Goal: Check status: Check status

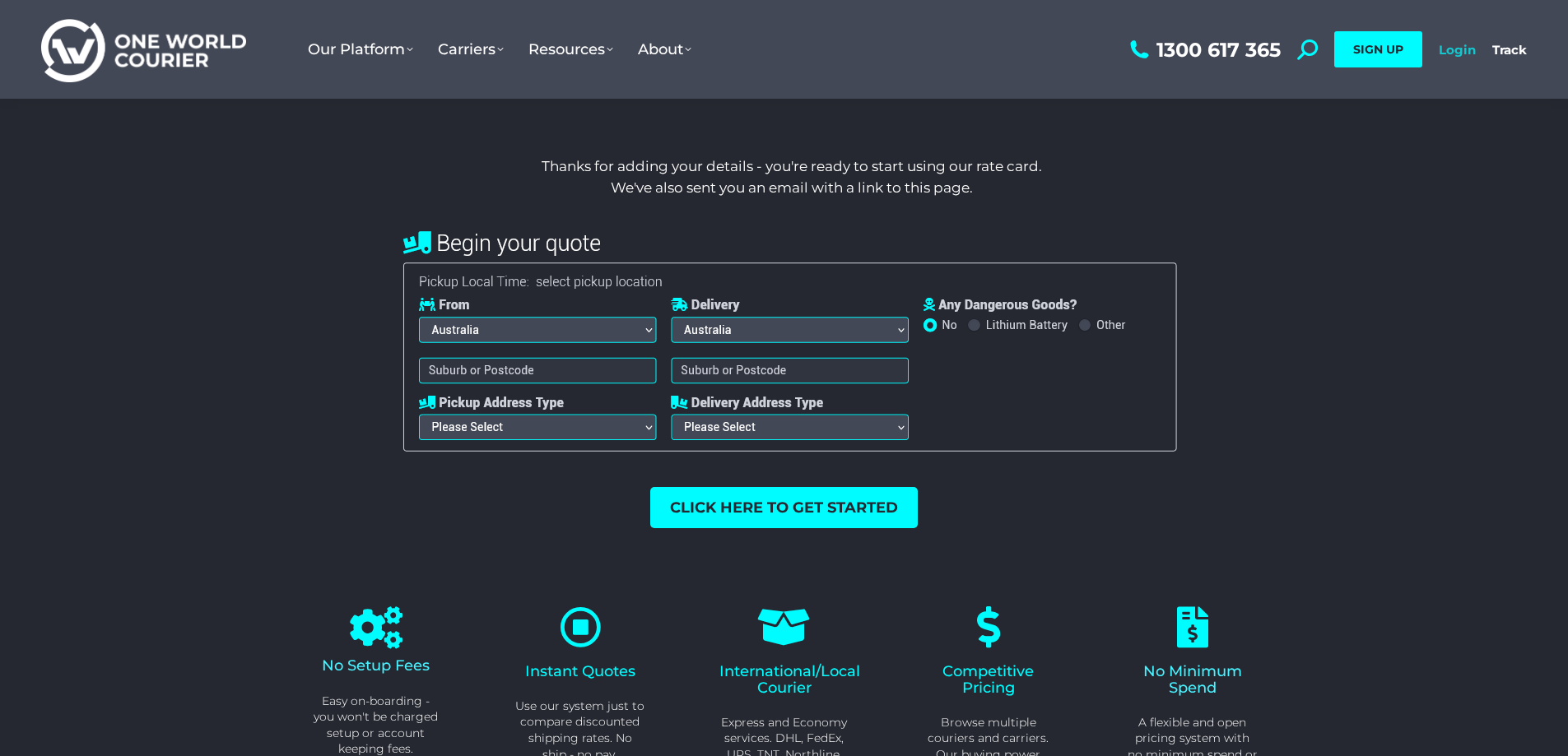
click at [1448, 49] on link "Login" at bounding box center [1457, 50] width 37 height 16
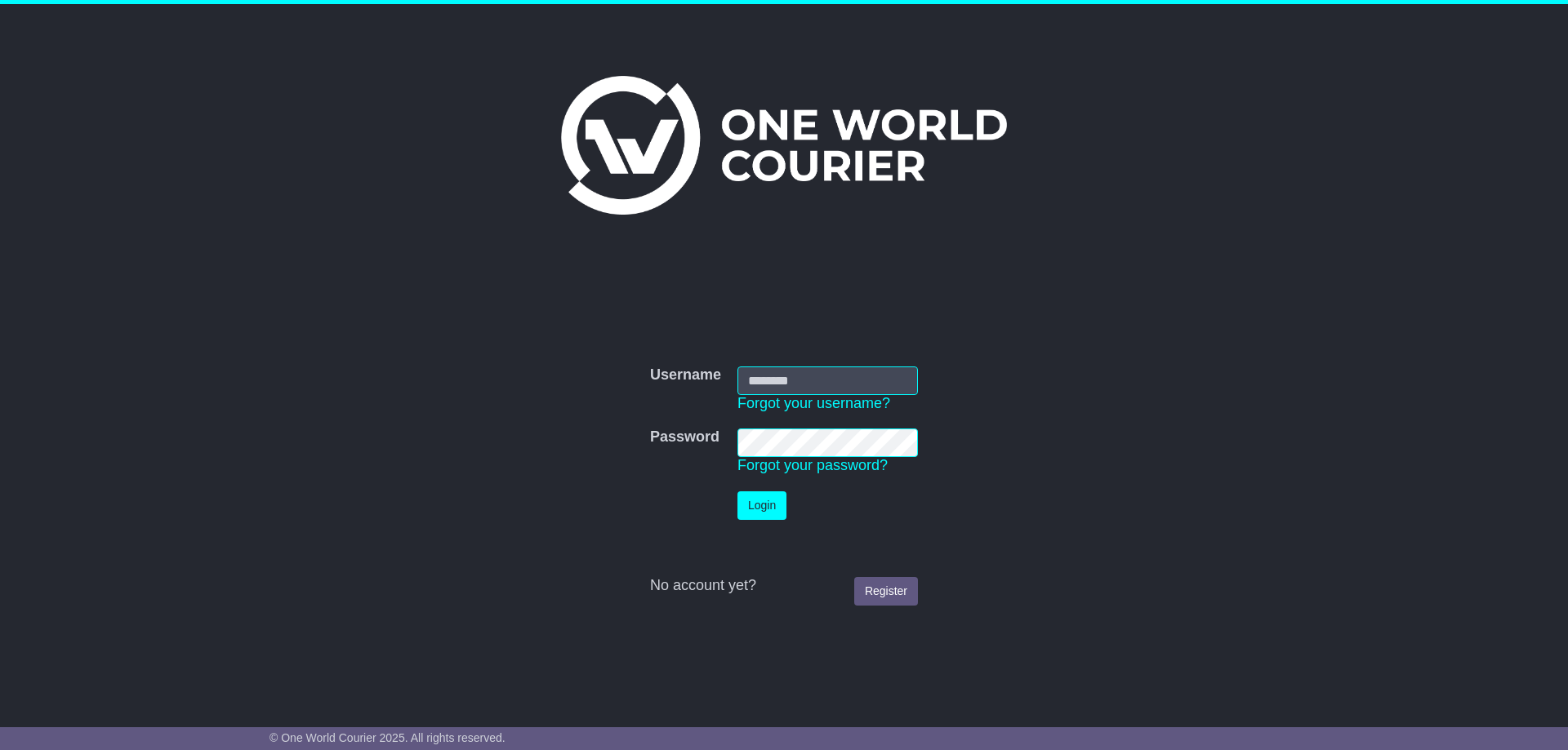
type input "**********"
click at [752, 512] on button "Login" at bounding box center [762, 506] width 49 height 29
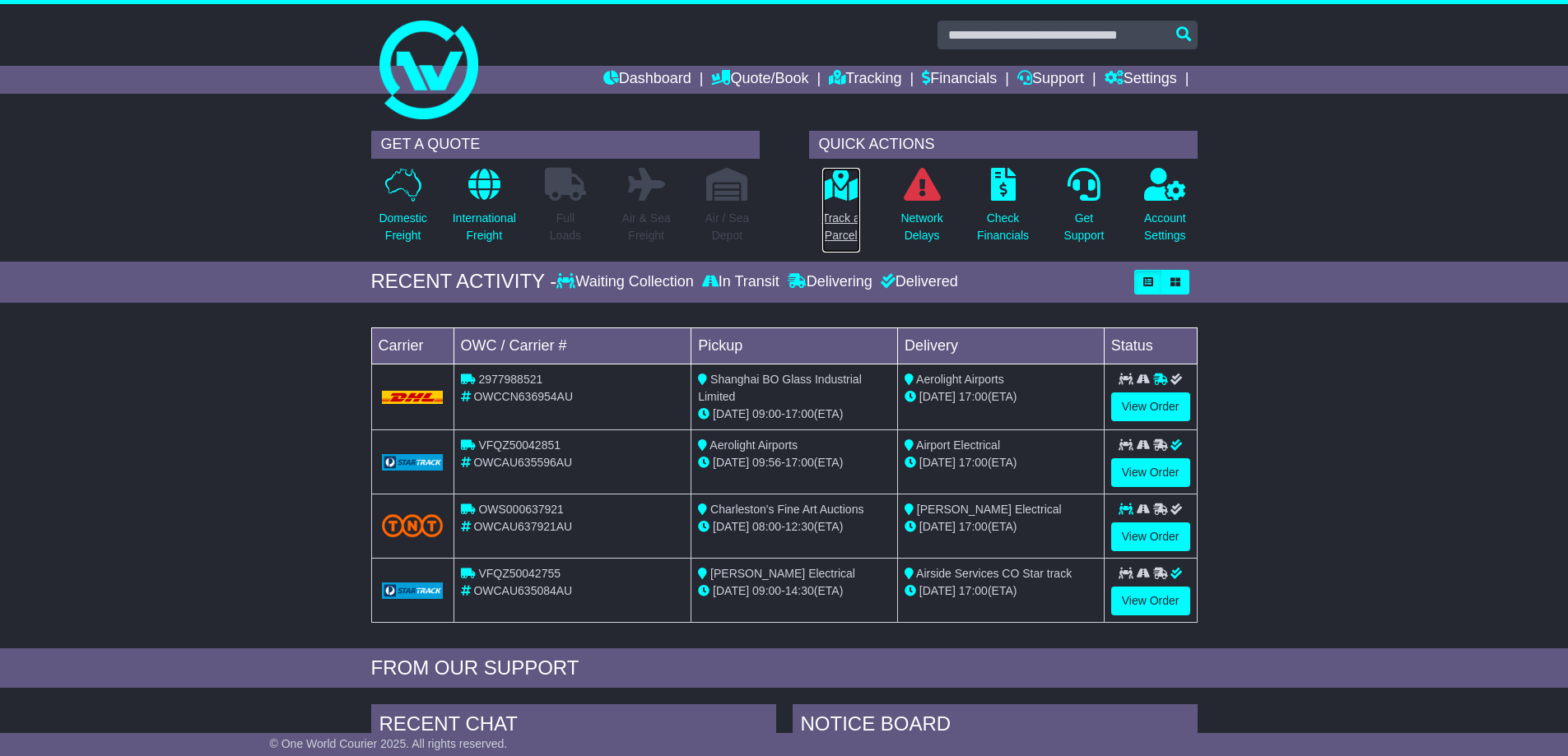
click at [842, 229] on p "Track a Parcel" at bounding box center [841, 227] width 38 height 35
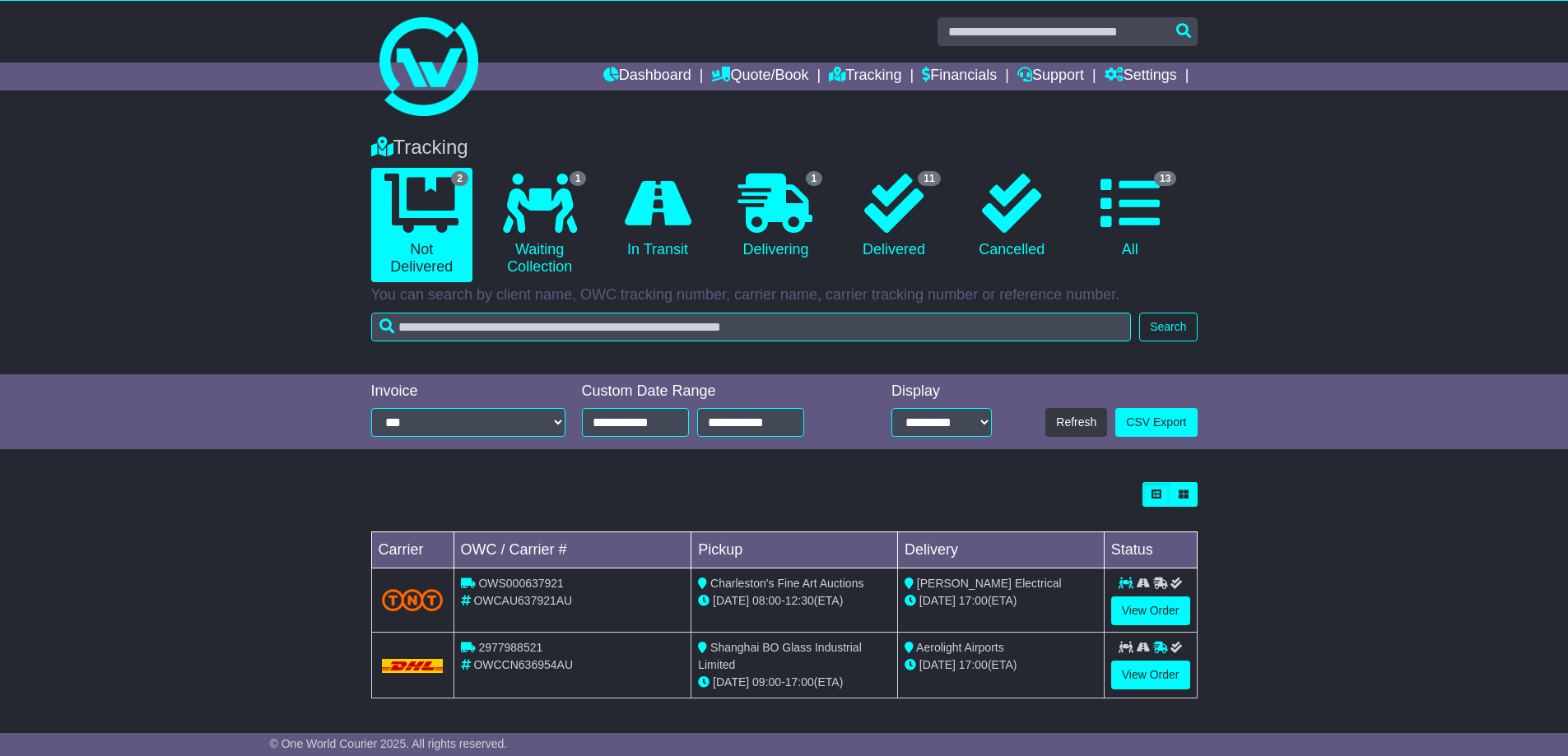
scroll to position [4, 0]
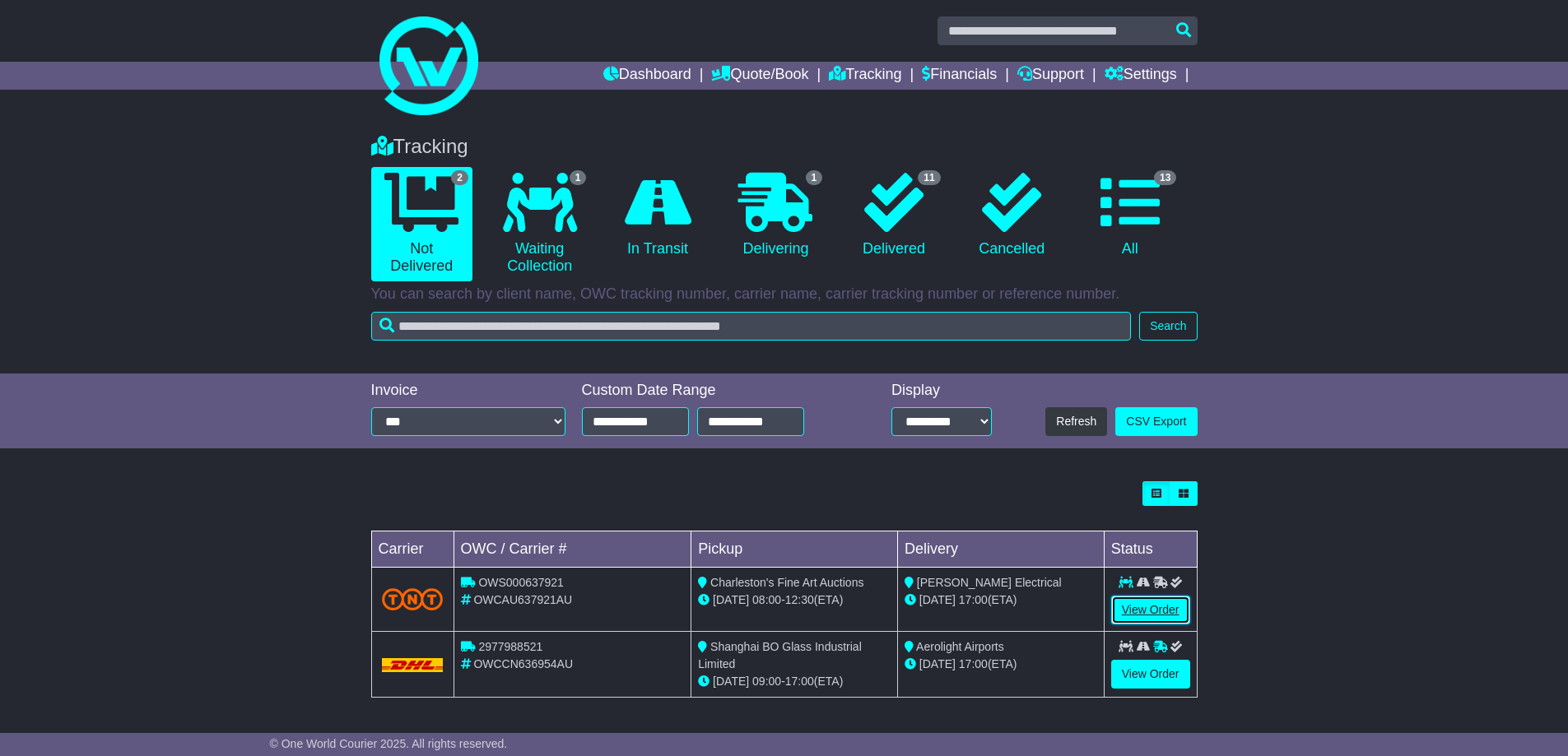
click at [1148, 615] on link "View Order" at bounding box center [1151, 610] width 79 height 29
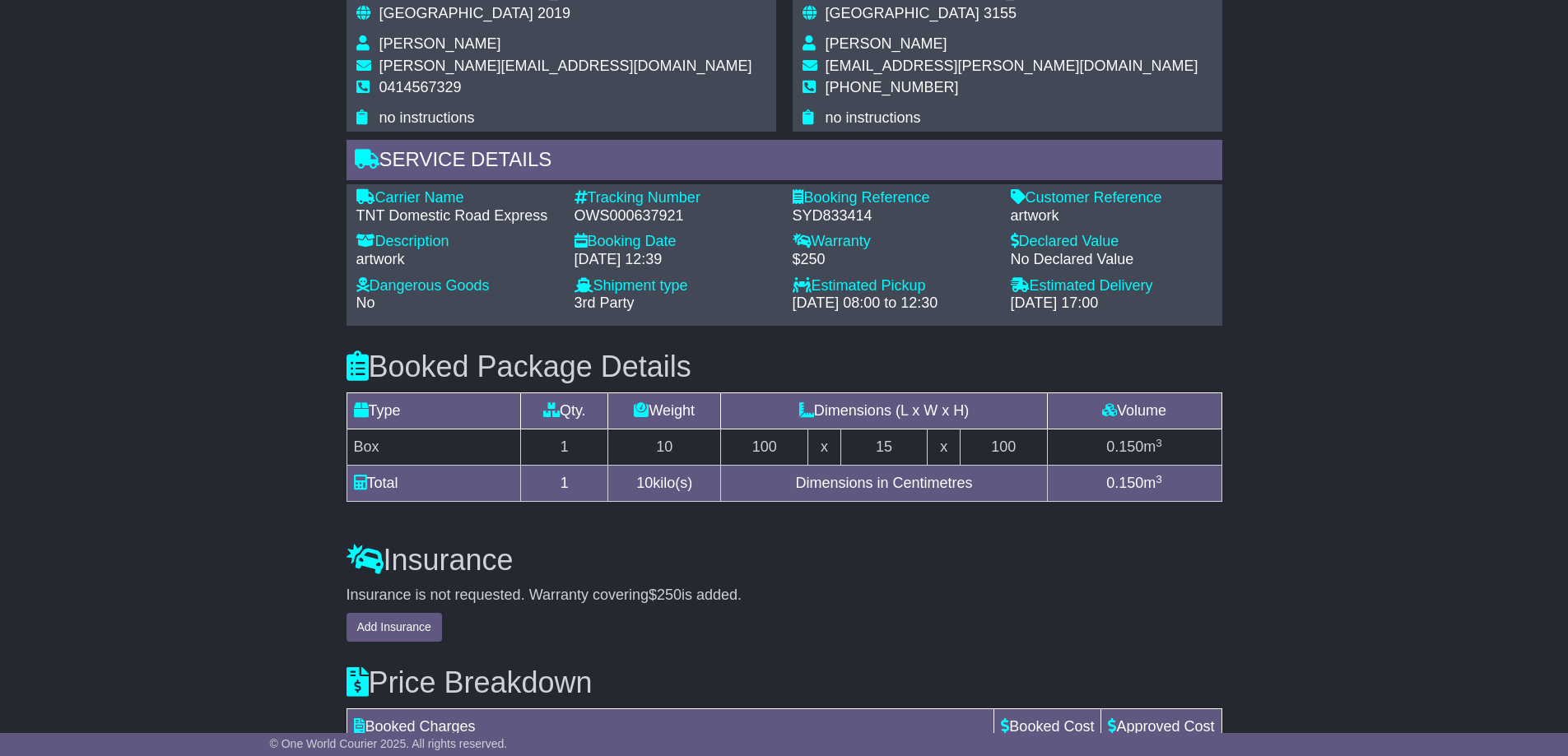
scroll to position [1235, 0]
